Goal: Information Seeking & Learning: Learn about a topic

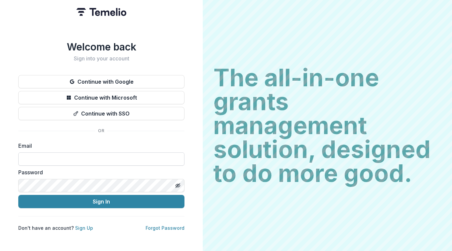
drag, startPoint x: 38, startPoint y: 156, endPoint x: 41, endPoint y: 151, distance: 5.5
click at [38, 156] on input at bounding box center [101, 159] width 166 height 13
type input "**********"
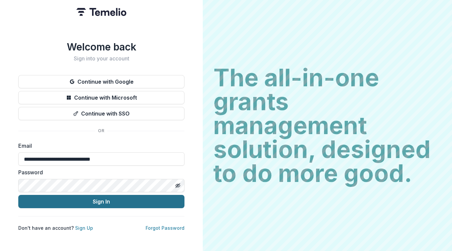
click at [90, 199] on button "Sign In" at bounding box center [101, 201] width 166 height 13
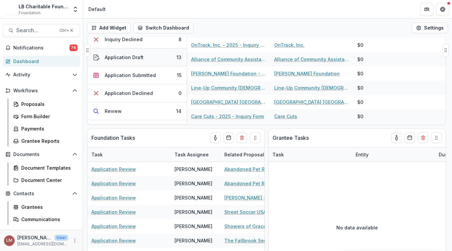
scroll to position [57, 0]
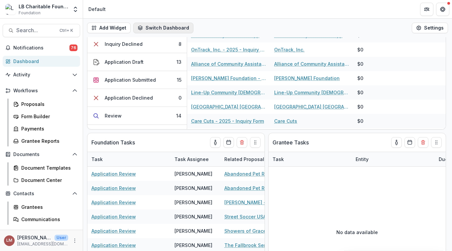
click at [167, 28] on button "Switch Dashboard" at bounding box center [163, 28] width 60 height 11
click at [179, 28] on button "Switch Dashboard" at bounding box center [163, 28] width 60 height 11
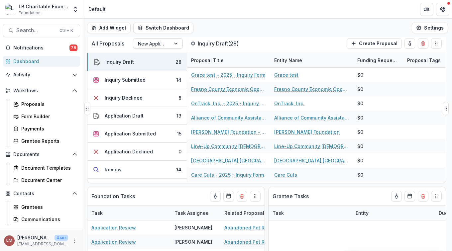
scroll to position [0, 0]
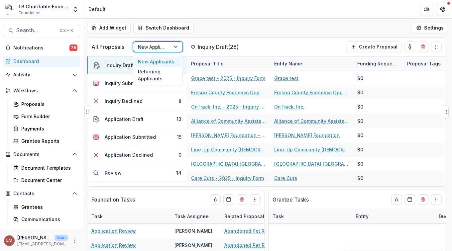
click at [176, 48] on div at bounding box center [177, 47] width 12 height 10
click at [155, 72] on div "Returning Applicants" at bounding box center [158, 75] width 47 height 17
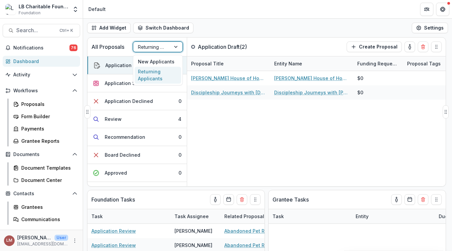
click at [175, 48] on div at bounding box center [177, 47] width 12 height 10
click at [165, 63] on div "New Applicants" at bounding box center [158, 62] width 47 height 10
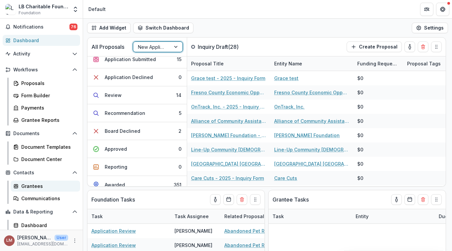
scroll to position [34, 0]
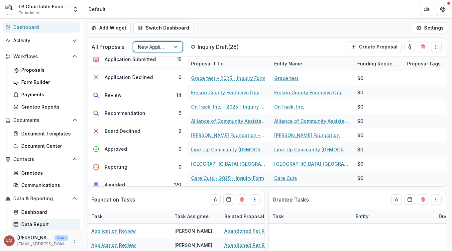
click at [32, 225] on div "Data Report" at bounding box center [48, 224] width 54 height 7
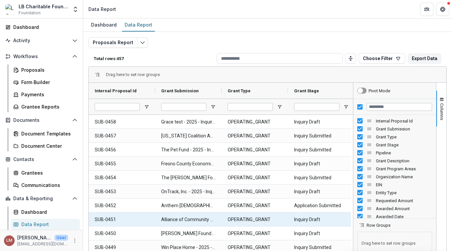
click at [183, 226] on Submission-345 "Alliance of Community Assistance Ministries, Inc. (ACAM) - 2025 - Inquiry Form" at bounding box center [188, 220] width 55 height 14
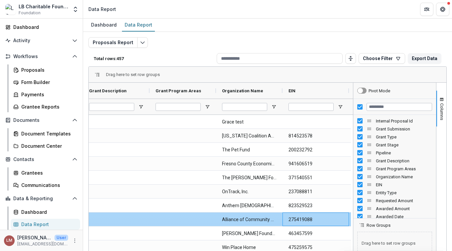
scroll to position [0, 338]
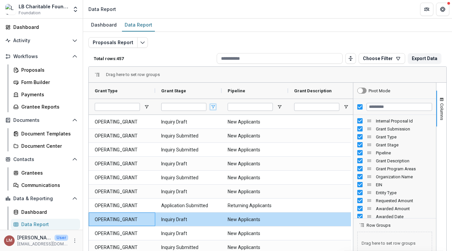
click at [214, 107] on span "Open Filter Menu" at bounding box center [213, 106] width 5 height 5
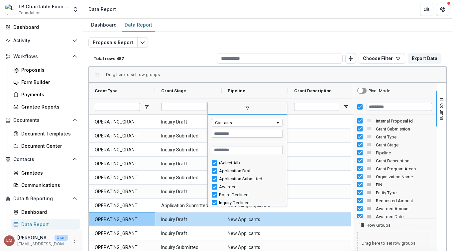
click at [232, 162] on div "(Select All)" at bounding box center [250, 163] width 62 height 5
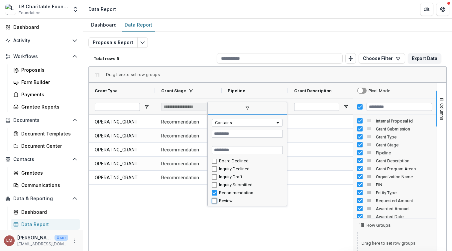
type input "**********"
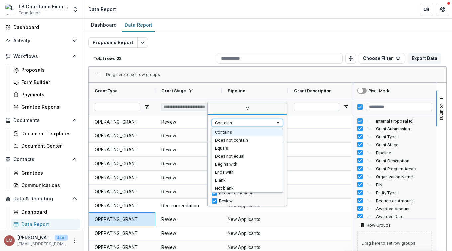
click at [277, 123] on span "Filtering operator" at bounding box center [277, 122] width 5 height 5
click at [279, 122] on span "Filtering operator" at bounding box center [277, 122] width 5 height 5
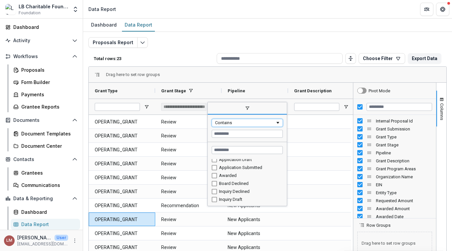
click at [254, 121] on div "Contains" at bounding box center [245, 122] width 60 height 5
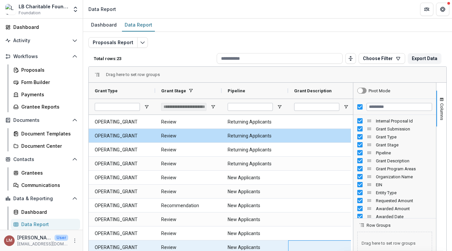
click at [306, 242] on div at bounding box center [321, 248] width 67 height 14
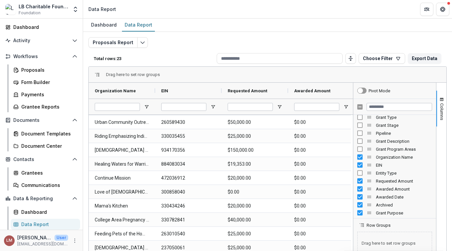
scroll to position [27, 0]
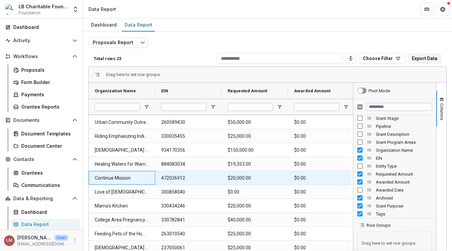
click at [136, 178] on Name-954 "Continue Mission" at bounding box center [122, 179] width 55 height 14
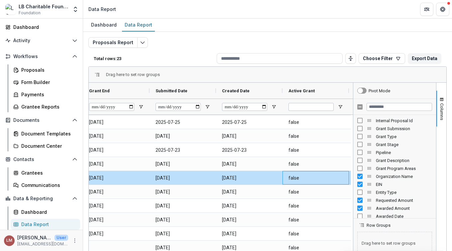
scroll to position [0, 0]
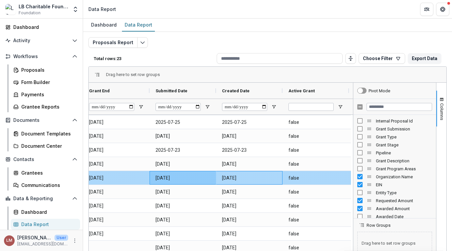
drag, startPoint x: 218, startPoint y: 176, endPoint x: 176, endPoint y: 175, distance: 42.6
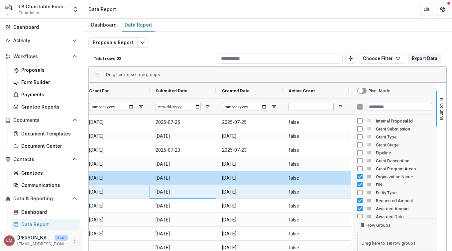
drag, startPoint x: 176, startPoint y: 175, endPoint x: 205, endPoint y: 197, distance: 36.7
click at [208, 196] on Date-1251 "[DATE]" at bounding box center [183, 193] width 55 height 14
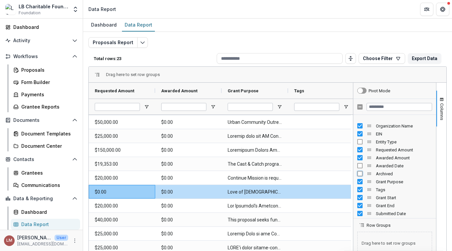
scroll to position [60, 0]
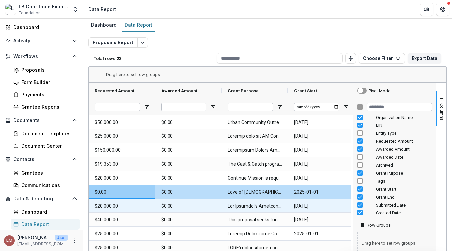
click at [132, 209] on Amount-1459 "$20,000.00" at bounding box center [122, 207] width 55 height 14
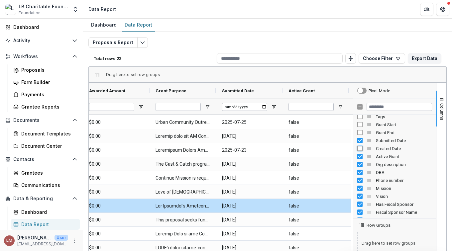
scroll to position [125, 0]
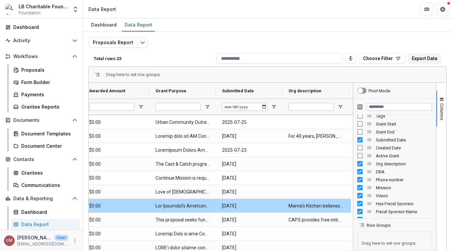
click at [167, 206] on Purpose-1390 at bounding box center [183, 207] width 55 height 14
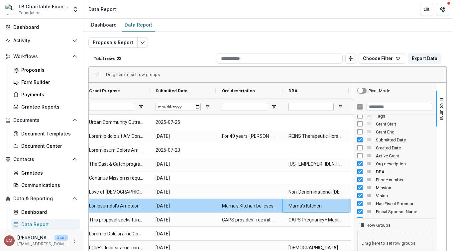
scroll to position [0, 338]
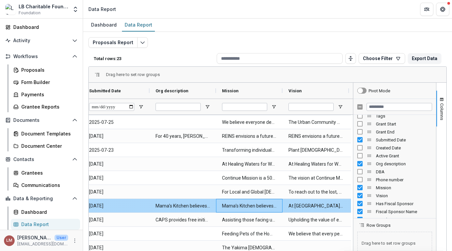
click at [240, 204] on Mission-1712 "Mama’s Kitchen believes that everyone is entitled to the basic necessity of lif…" at bounding box center [249, 207] width 55 height 14
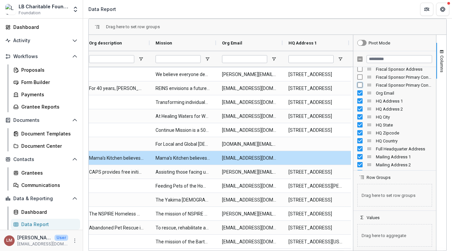
scroll to position [243, 0]
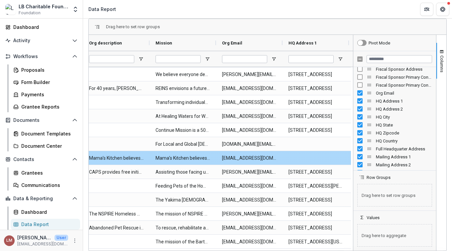
click at [294, 158] on div at bounding box center [316, 158] width 67 height 14
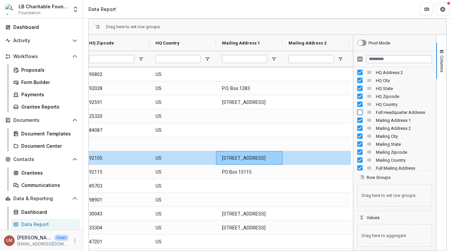
scroll to position [285, 0]
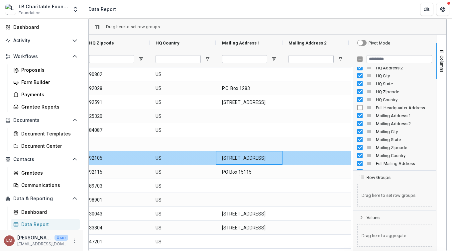
click at [249, 160] on 1-2103 "[STREET_ADDRESS]" at bounding box center [249, 159] width 55 height 14
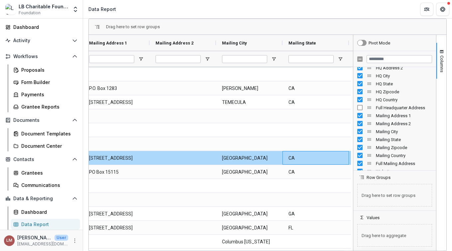
scroll to position [0, 1003]
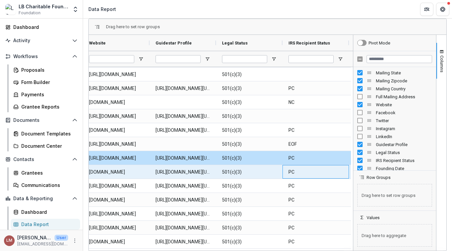
click at [310, 171] on Status-2429 "PC" at bounding box center [316, 173] width 55 height 14
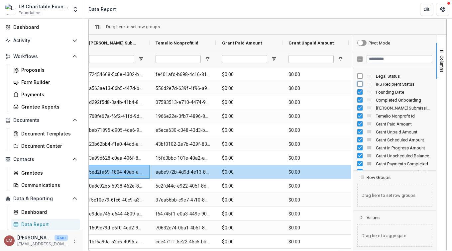
scroll to position [434, 0]
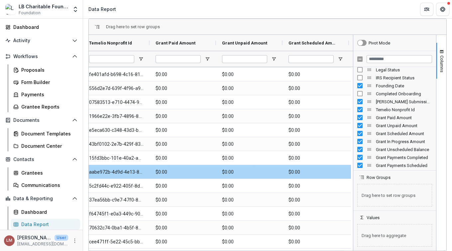
click at [202, 171] on Amount-2541 "$0.00" at bounding box center [183, 173] width 55 height 14
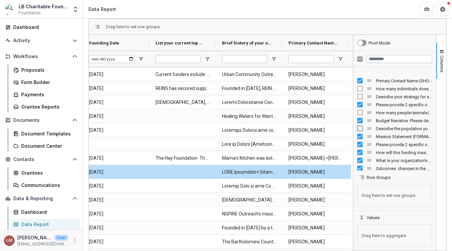
scroll to position [619, 0]
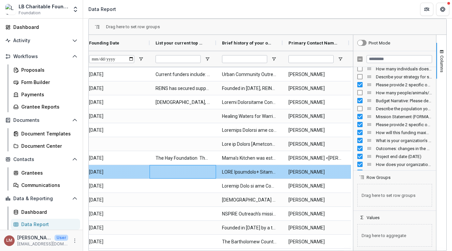
click at [156, 173] on div at bounding box center [183, 172] width 67 height 14
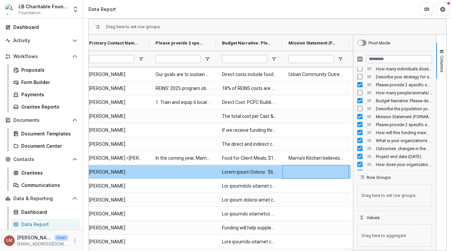
scroll to position [0, 1735]
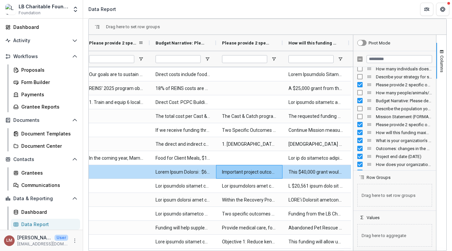
click at [124, 44] on span "Please provide 2 specific objectives or outcomes that will be accomplished. (FO…" at bounding box center [113, 43] width 49 height 5
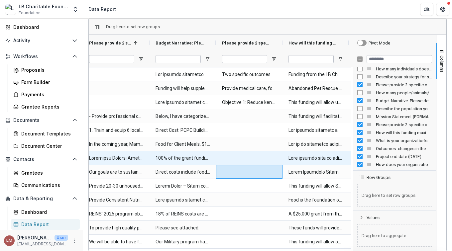
scroll to position [0, 1663]
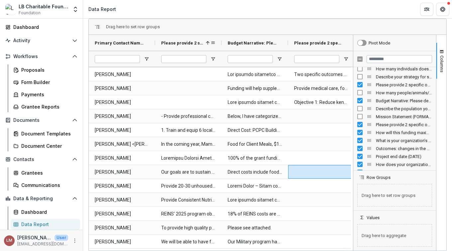
click at [208, 43] on span at bounding box center [207, 42] width 5 height 5
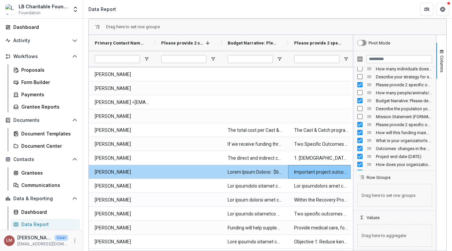
click at [191, 172] on div at bounding box center [188, 172] width 67 height 14
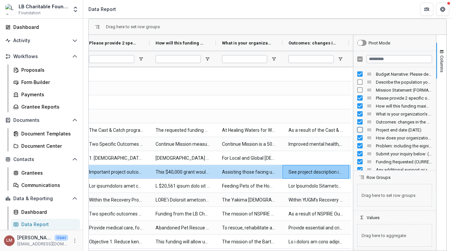
scroll to position [654, 0]
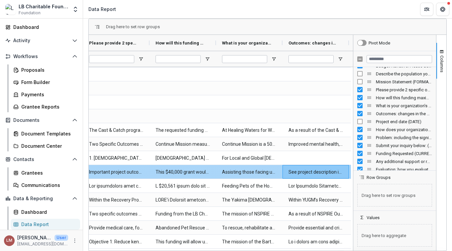
click at [259, 171] on \(FORMATTED_TEXT\)-3484 "Assisting those facing unintended pregnancies with quality medical services, ed…" at bounding box center [249, 173] width 55 height 14
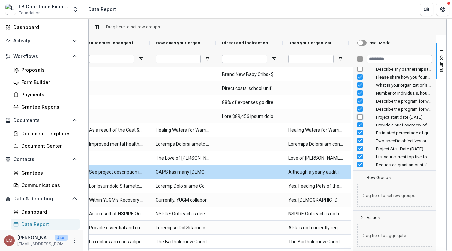
scroll to position [930, 0]
click at [403, 132] on span "Estimated percentage of grant funds allocated to administrative costs. (NUMBER)" at bounding box center [404, 133] width 56 height 5
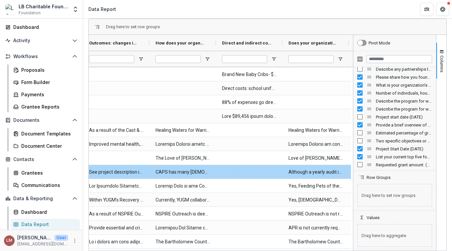
click at [262, 173] on div at bounding box center [249, 172] width 67 height 14
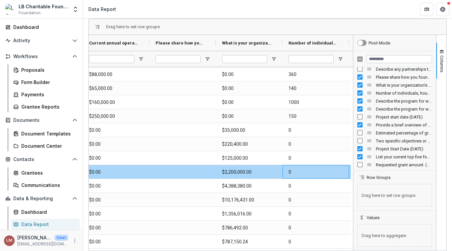
scroll to position [0, 2666]
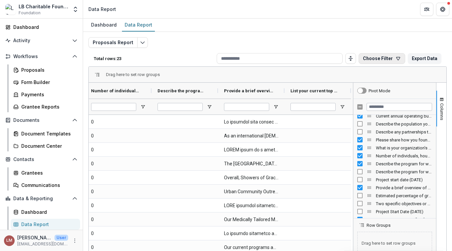
click at [373, 59] on button "Choose Filter" at bounding box center [382, 58] width 47 height 11
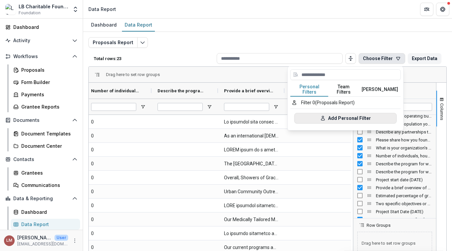
click at [352, 114] on button "Add Personal Filter" at bounding box center [346, 118] width 102 height 11
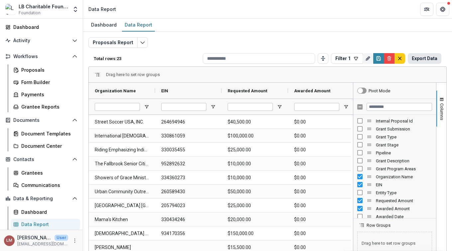
click at [422, 58] on button "Export Data" at bounding box center [425, 58] width 34 height 11
